Goal: Task Accomplishment & Management: Manage account settings

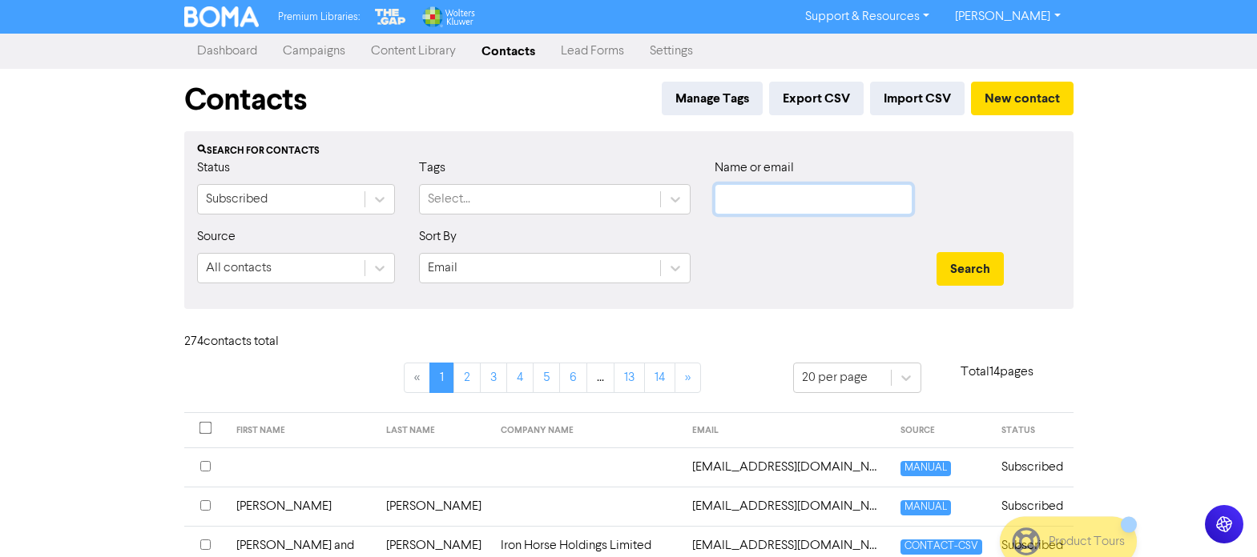
click at [774, 195] on input "text" at bounding box center [813, 199] width 198 height 30
paste input "[EMAIL_ADDRESS][DOMAIN_NAME]"
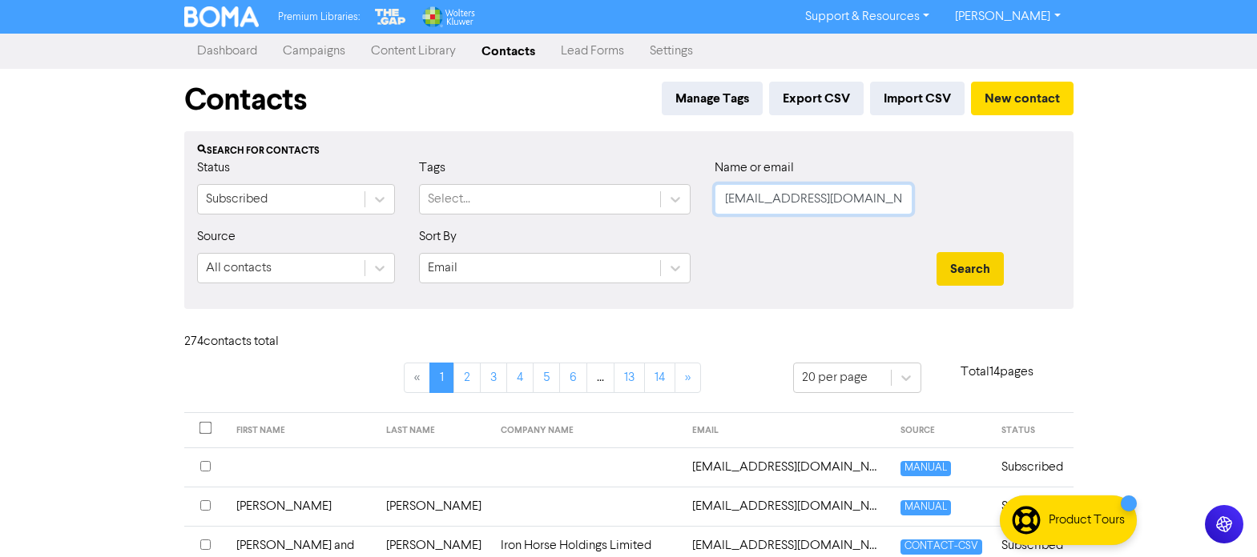
type input "[EMAIL_ADDRESS][DOMAIN_NAME]"
click at [955, 267] on button "Search" at bounding box center [969, 269] width 67 height 34
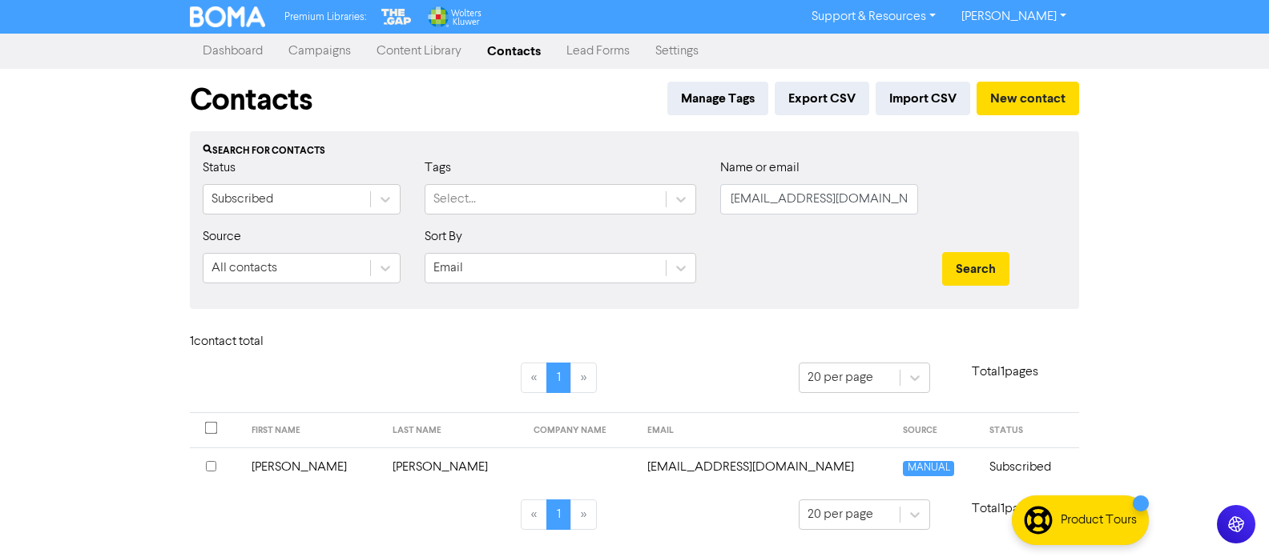
click at [637, 467] on td "[EMAIL_ADDRESS][DOMAIN_NAME]" at bounding box center [765, 467] width 256 height 39
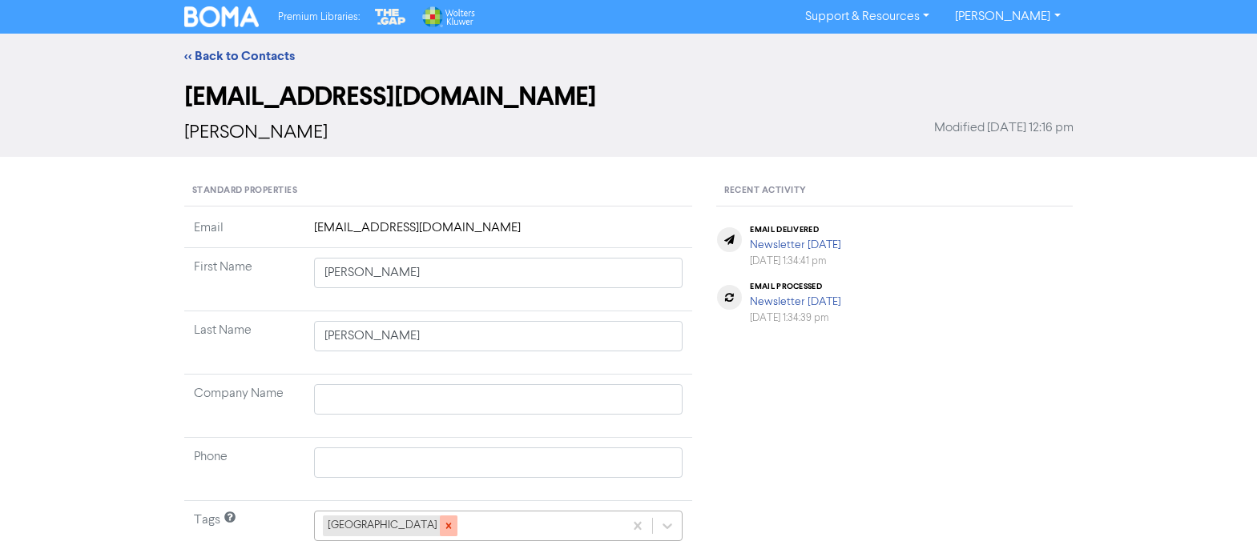
click at [445, 524] on icon at bounding box center [448, 527] width 6 height 6
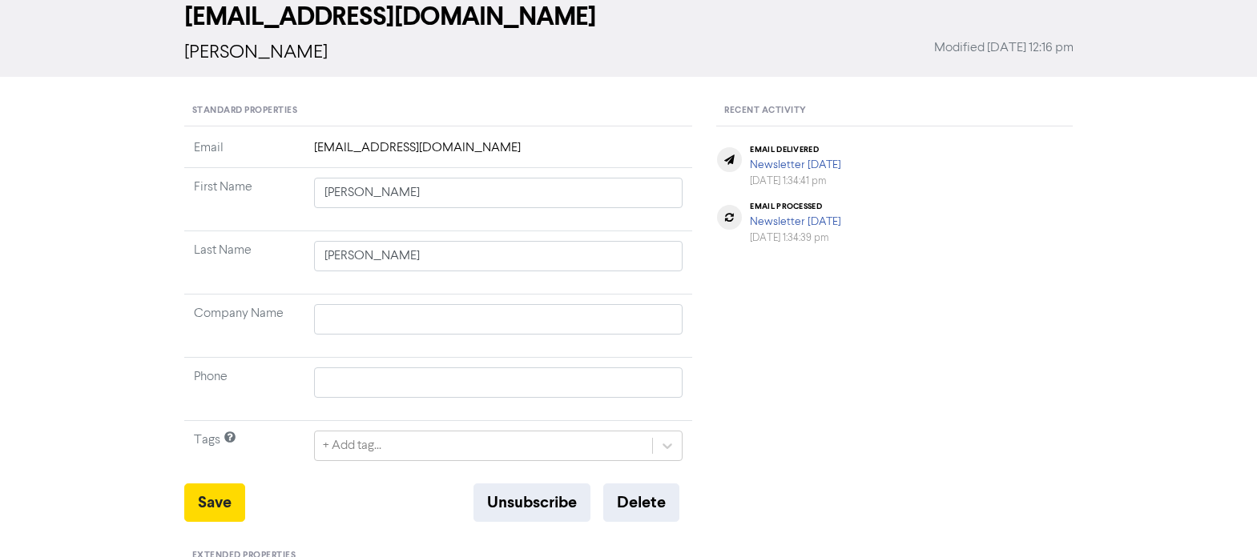
scroll to position [160, 0]
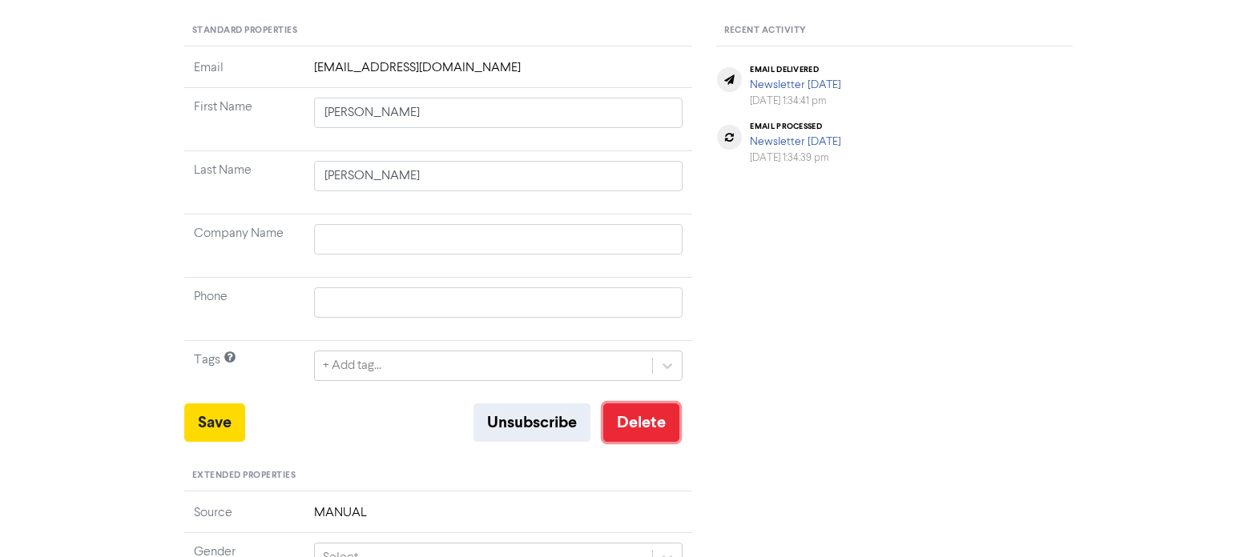
click at [639, 425] on button "Delete" at bounding box center [641, 423] width 76 height 38
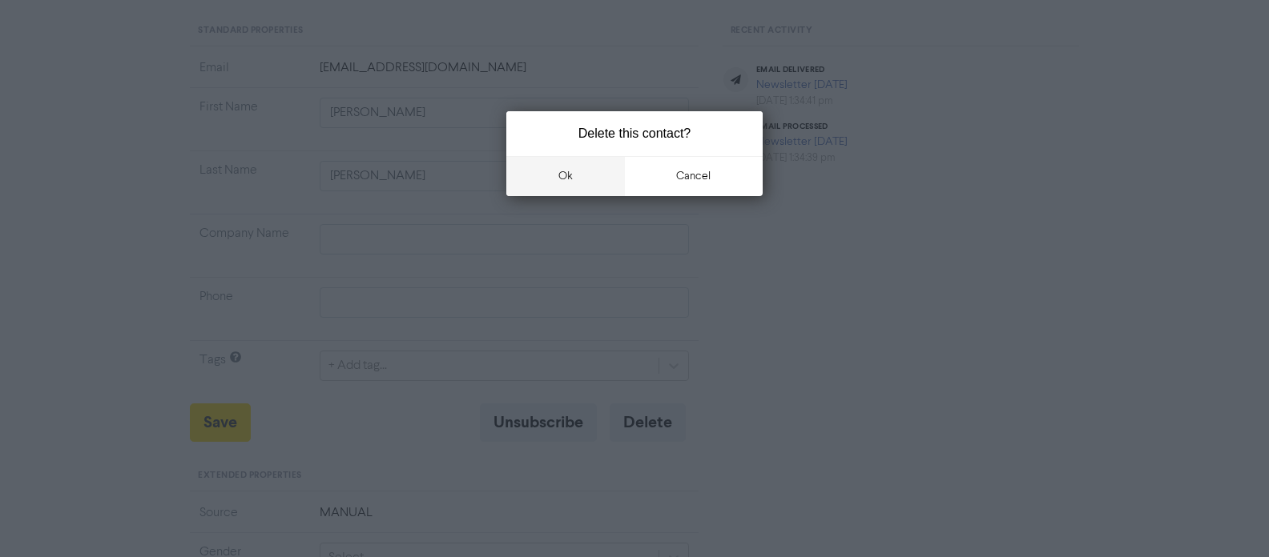
click at [573, 178] on button "ok" at bounding box center [565, 176] width 119 height 40
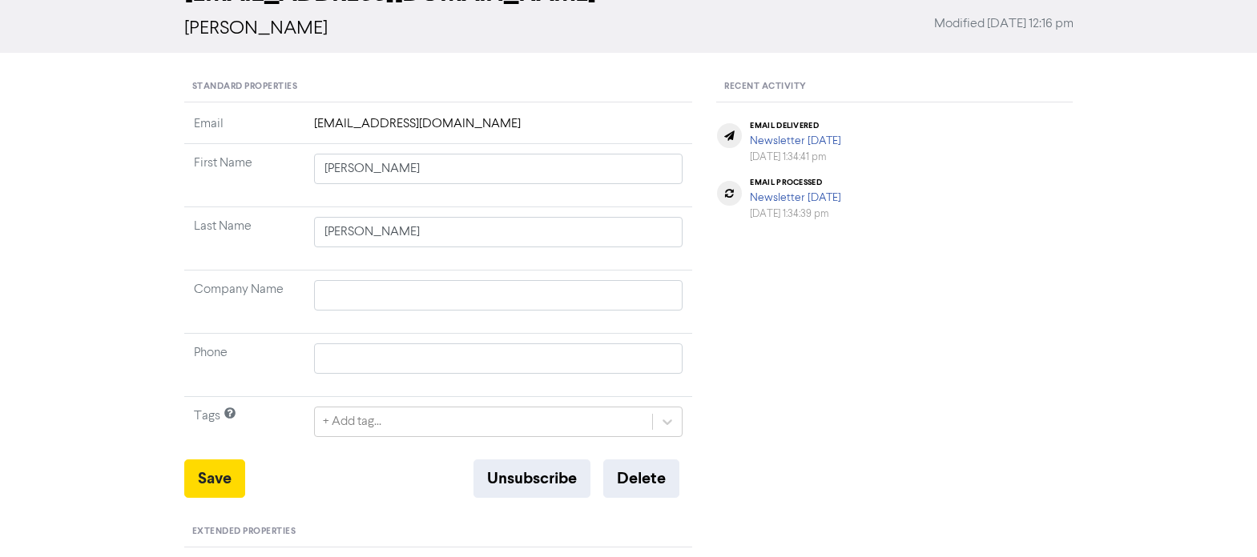
scroll to position [80, 0]
